Goal: Navigation & Orientation: Find specific page/section

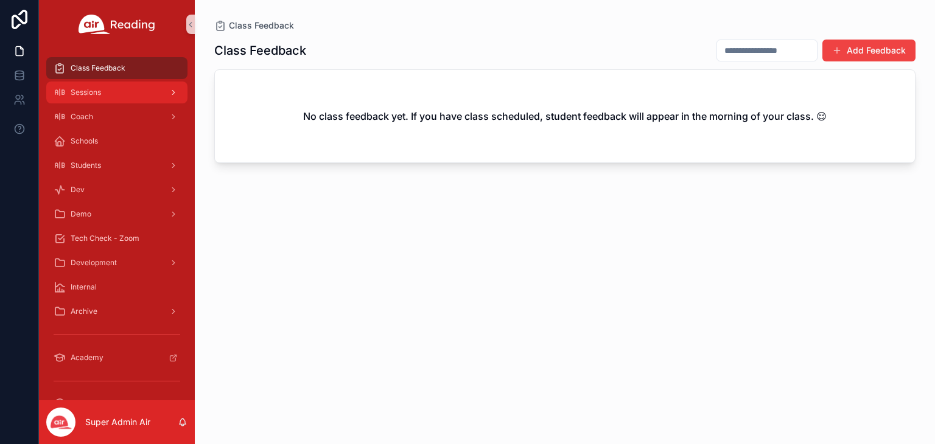
click at [102, 93] on div "Sessions" at bounding box center [117, 92] width 127 height 19
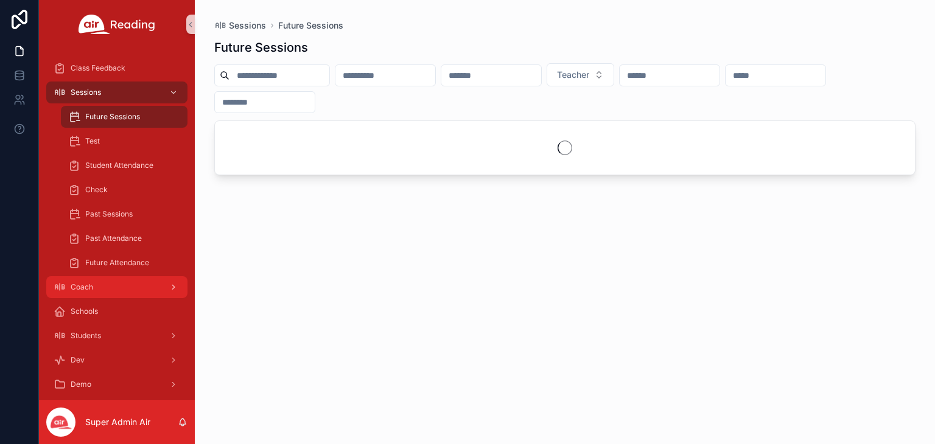
click at [110, 291] on div "Coach" at bounding box center [117, 286] width 127 height 19
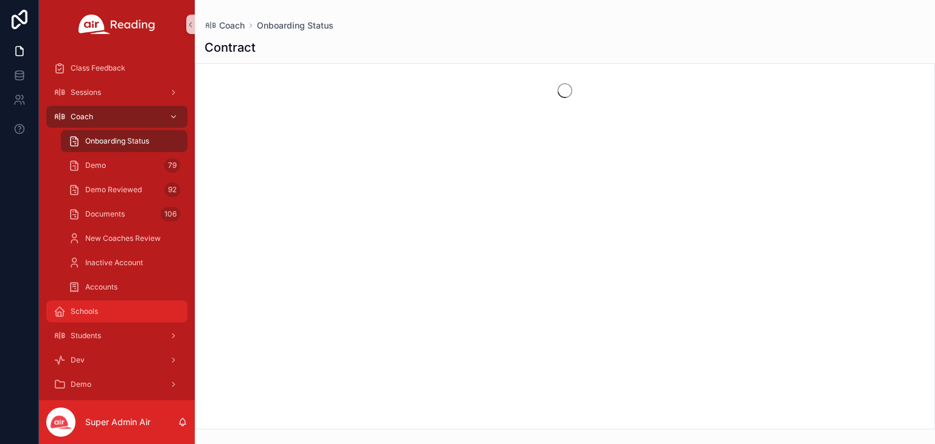
click at [105, 312] on div "Schools" at bounding box center [117, 311] width 127 height 19
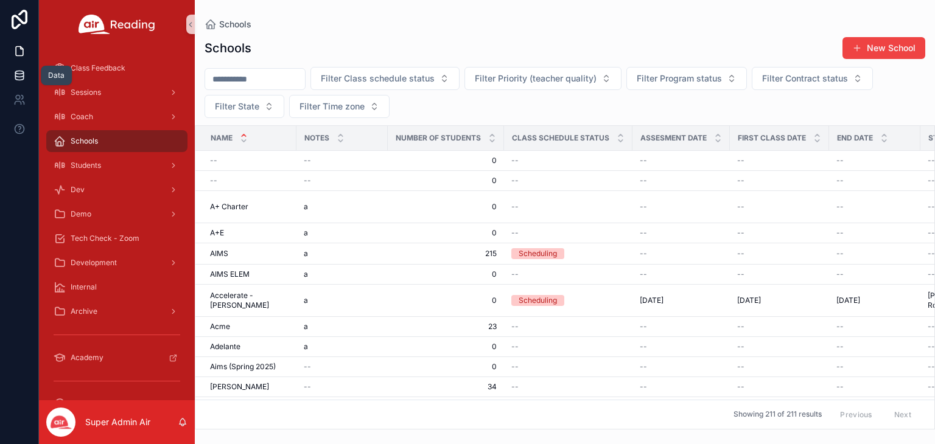
click at [21, 76] on icon at bounding box center [19, 75] width 12 height 12
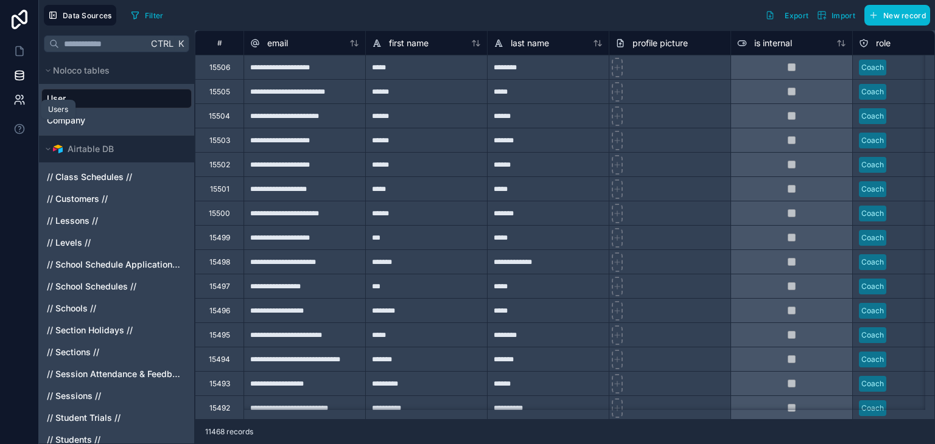
click at [17, 94] on icon at bounding box center [19, 100] width 12 height 12
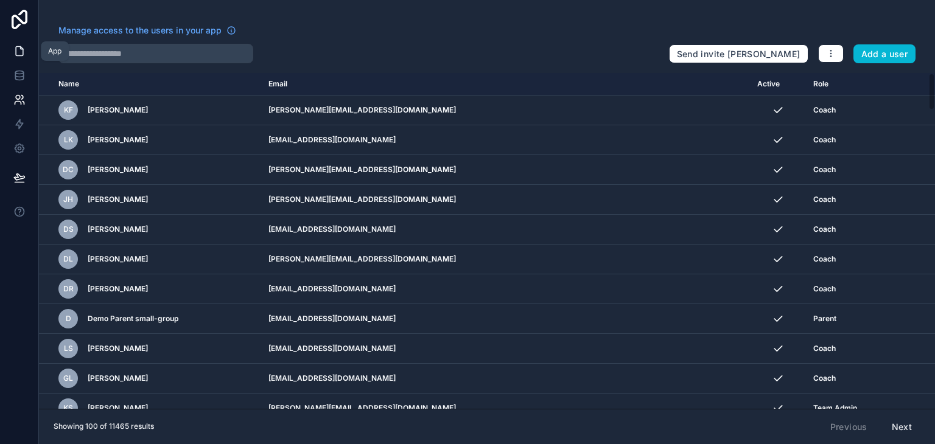
click at [18, 55] on icon at bounding box center [19, 51] width 7 height 9
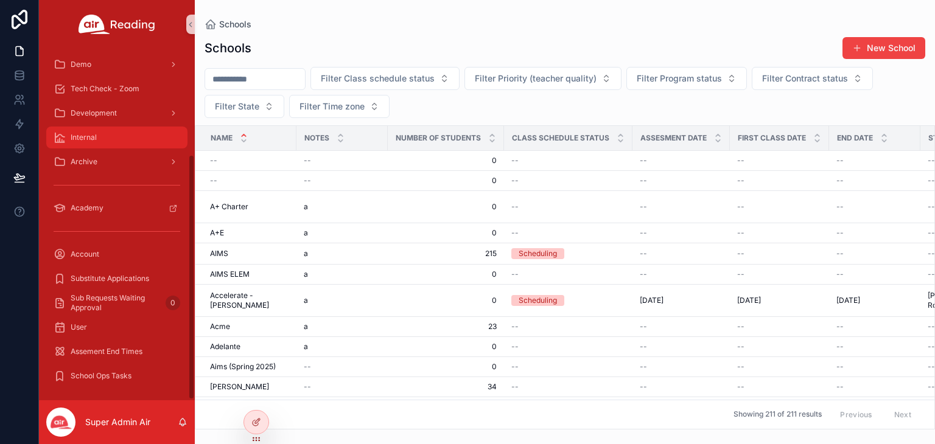
scroll to position [152, 0]
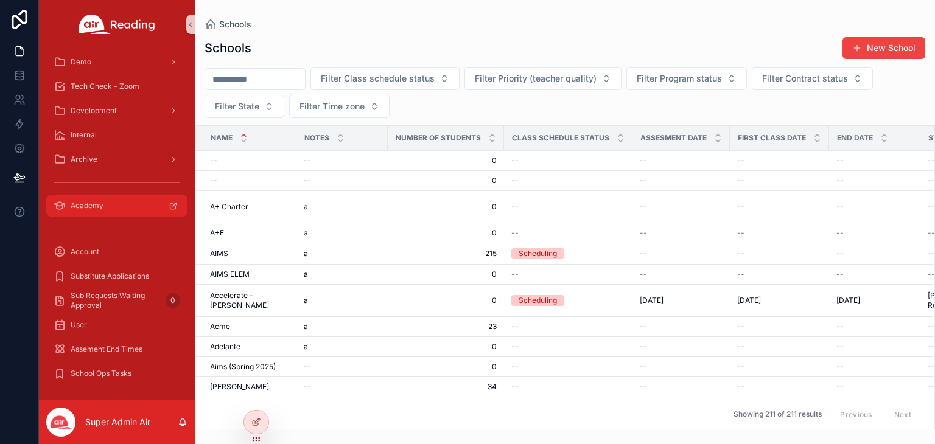
click at [79, 206] on span "Academy" at bounding box center [87, 206] width 33 height 10
